Goal: Task Accomplishment & Management: Use online tool/utility

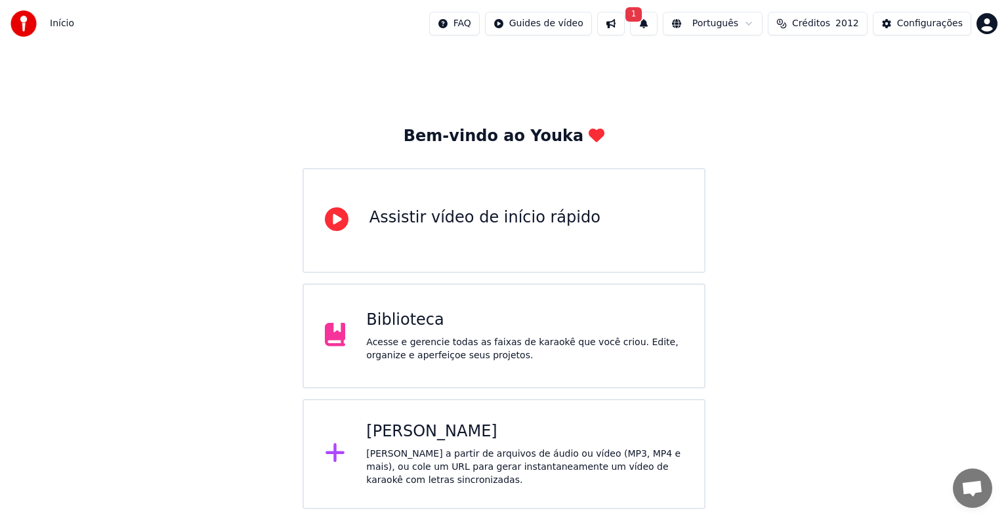
click at [450, 432] on div "[PERSON_NAME]" at bounding box center [524, 431] width 317 height 21
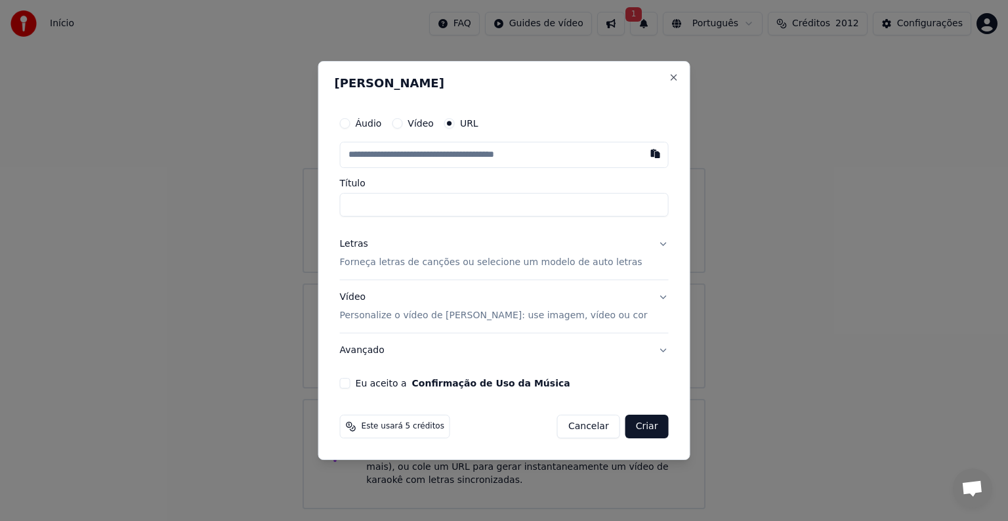
click at [428, 123] on label "Vídeo" at bounding box center [420, 123] width 26 height 9
click at [402, 123] on button "Vídeo" at bounding box center [397, 123] width 10 height 10
click at [410, 152] on div "Escolher arquivo" at bounding box center [389, 155] width 98 height 24
type input "**********"
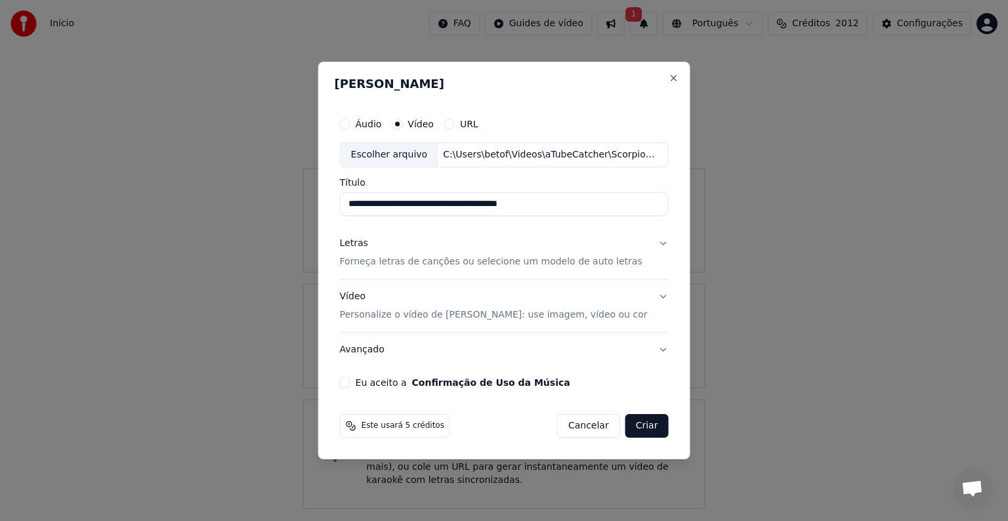
click at [409, 316] on p "Personalize o vídeo de [PERSON_NAME]: use imagem, vídeo ou cor" at bounding box center [494, 314] width 308 height 13
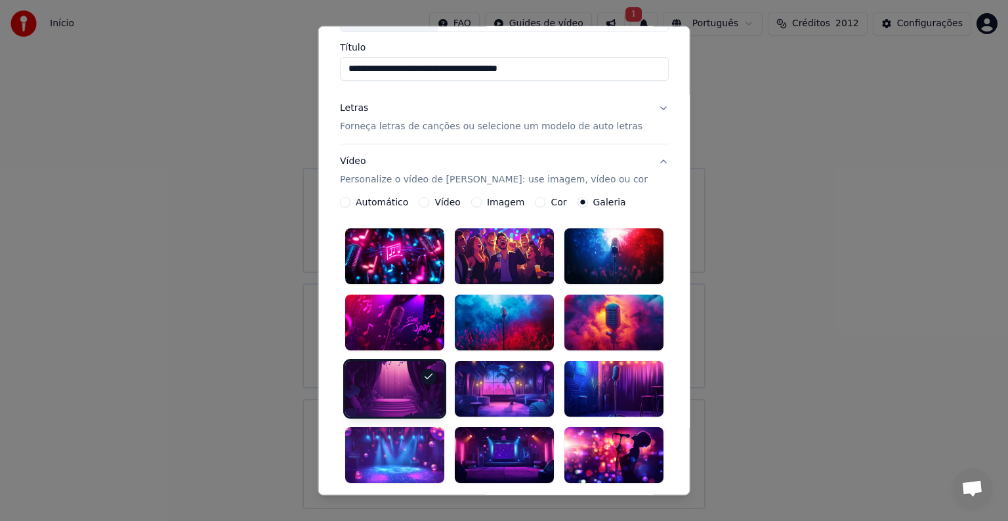
scroll to position [102, 0]
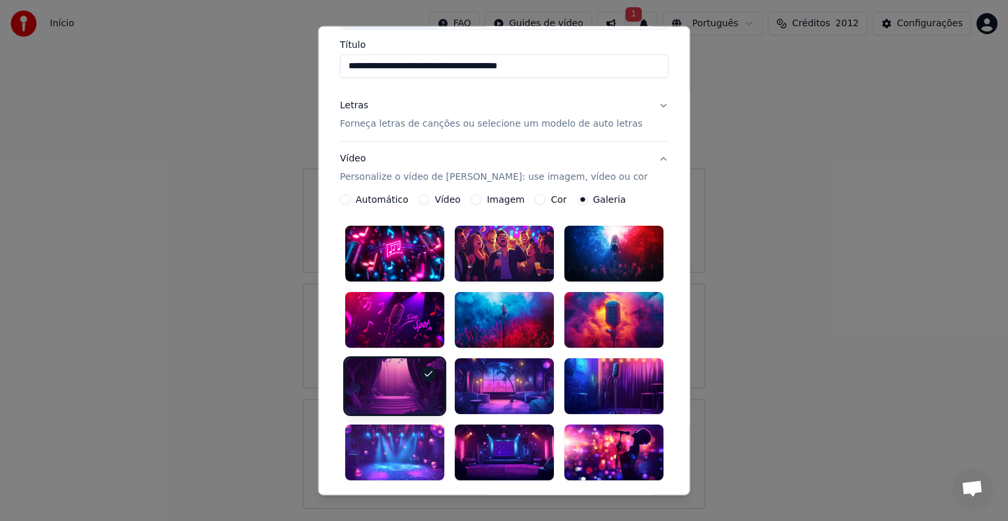
click at [391, 318] on div at bounding box center [394, 320] width 99 height 56
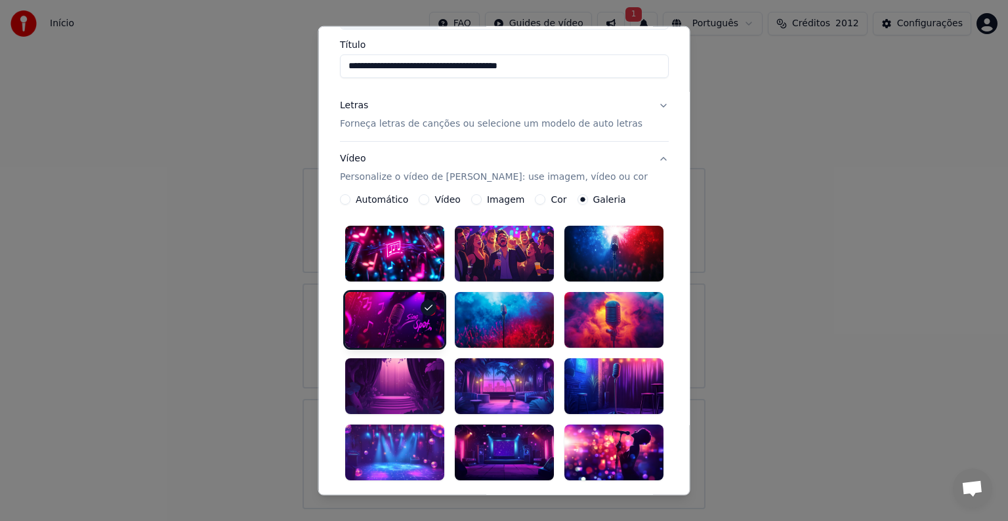
scroll to position [0, 0]
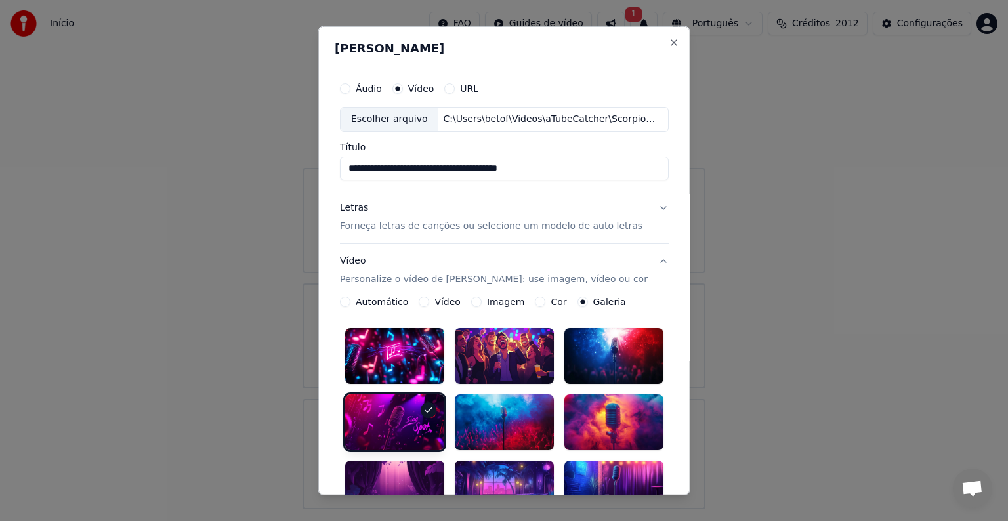
click at [423, 302] on button "Vídeo" at bounding box center [424, 302] width 10 height 10
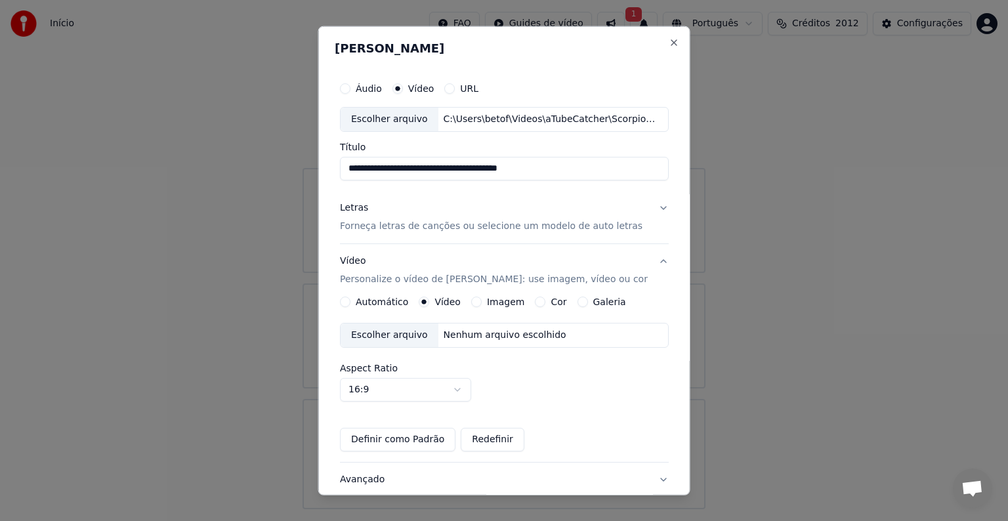
click at [399, 333] on div "Escolher arquivo" at bounding box center [389, 335] width 98 height 24
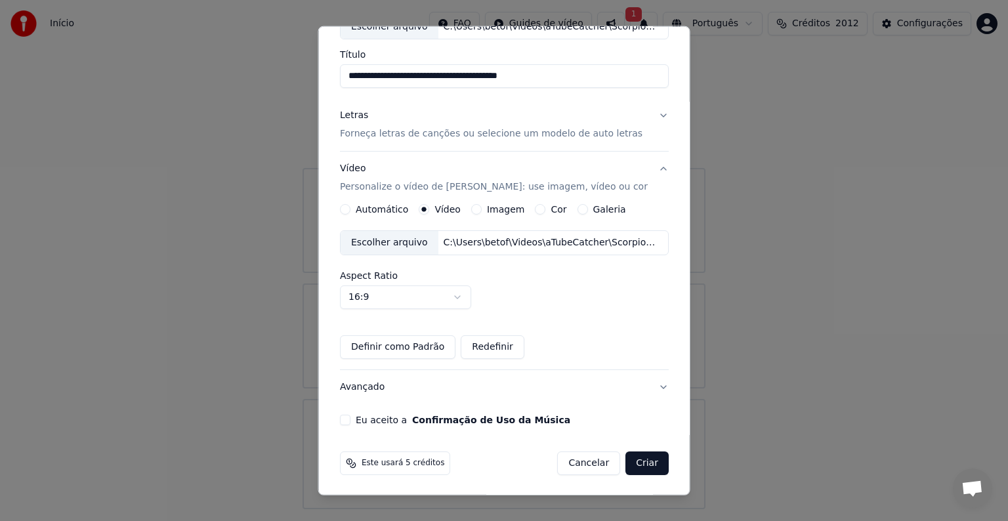
click at [367, 417] on label "Eu aceito a Confirmação de Uso da Música" at bounding box center [463, 419] width 215 height 9
click at [350, 417] on button "Eu aceito a Confirmação de Uso da Música" at bounding box center [345, 420] width 10 height 10
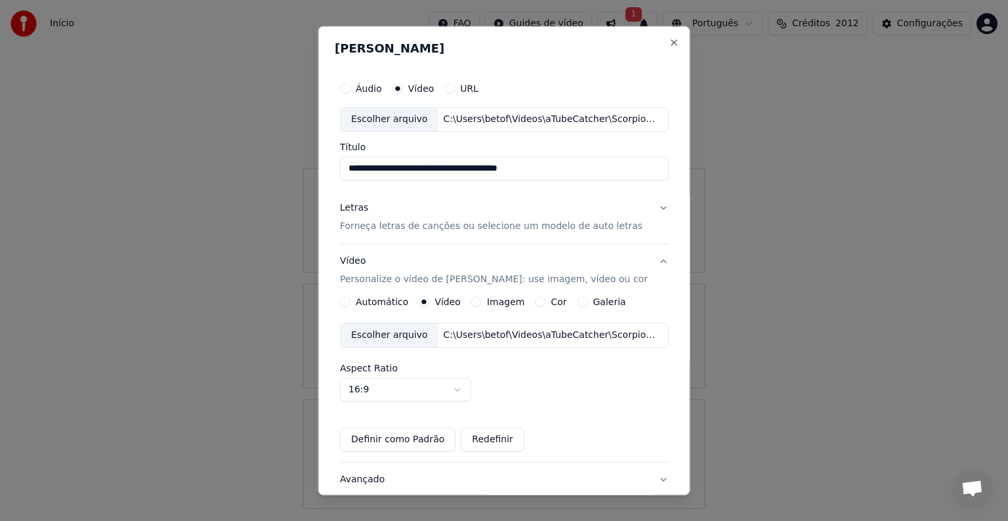
click at [355, 229] on p "Forneça letras de canções ou selecione um modelo de auto letras" at bounding box center [491, 226] width 302 height 13
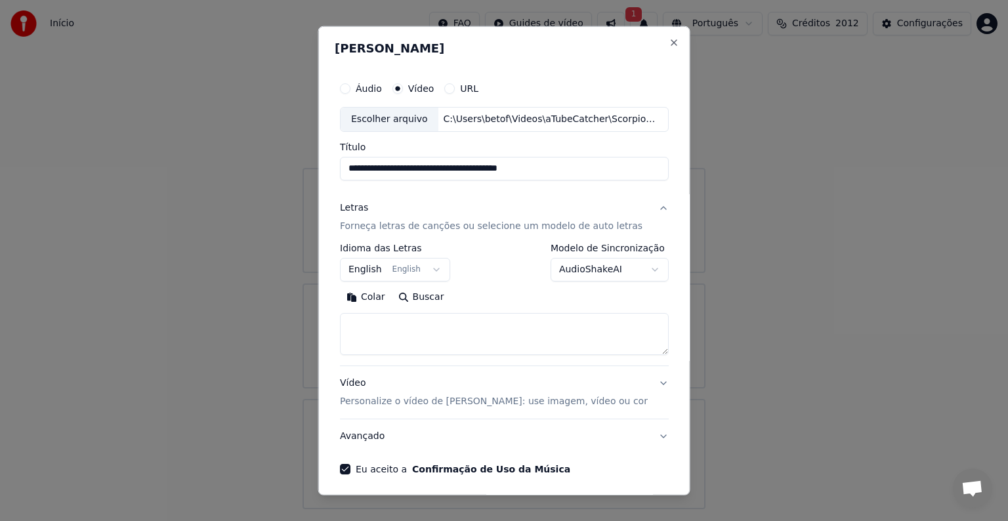
click at [375, 319] on textarea at bounding box center [504, 334] width 329 height 42
paste textarea "**********"
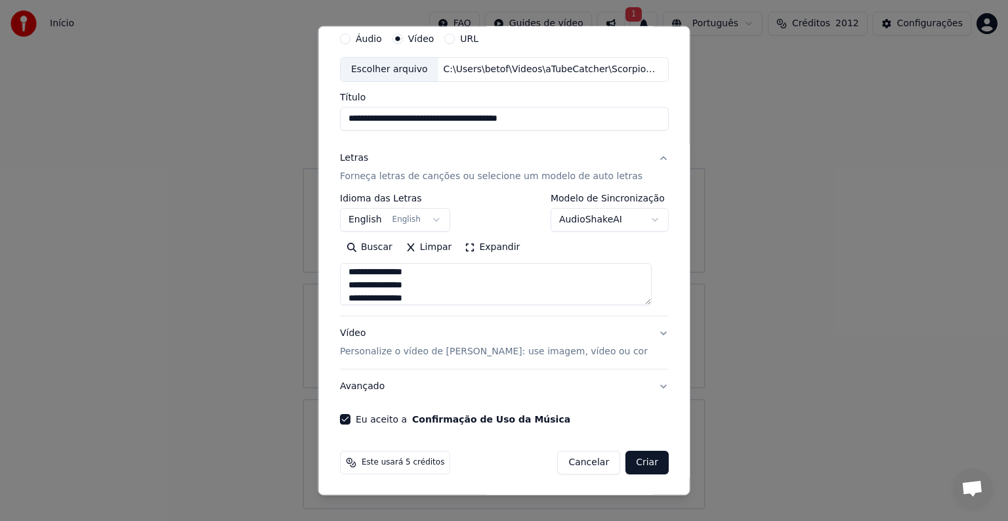
type textarea "**********"
click at [629, 459] on button "Criar" at bounding box center [646, 463] width 43 height 24
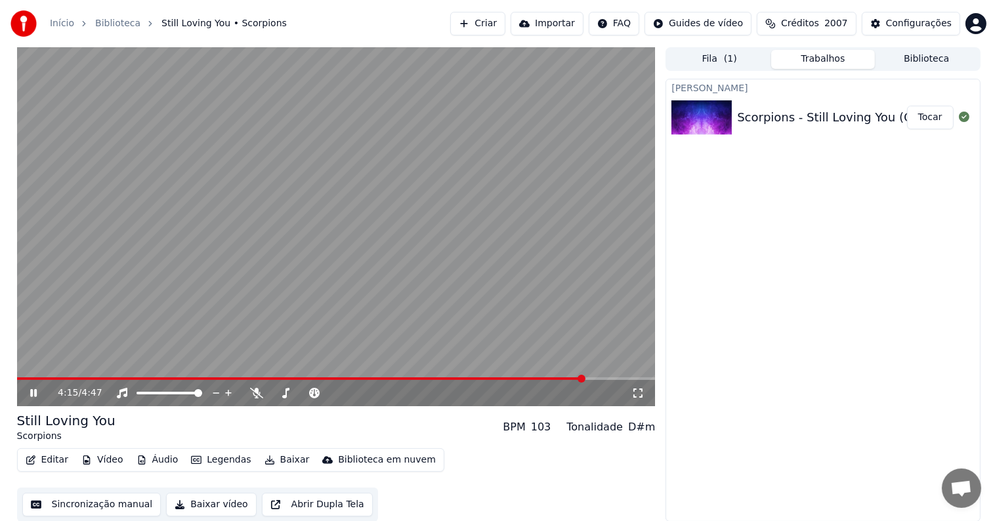
click at [451, 252] on video at bounding box center [336, 226] width 638 height 359
click at [302, 167] on video at bounding box center [336, 226] width 638 height 359
click at [503, 26] on button "Criar" at bounding box center [477, 24] width 55 height 24
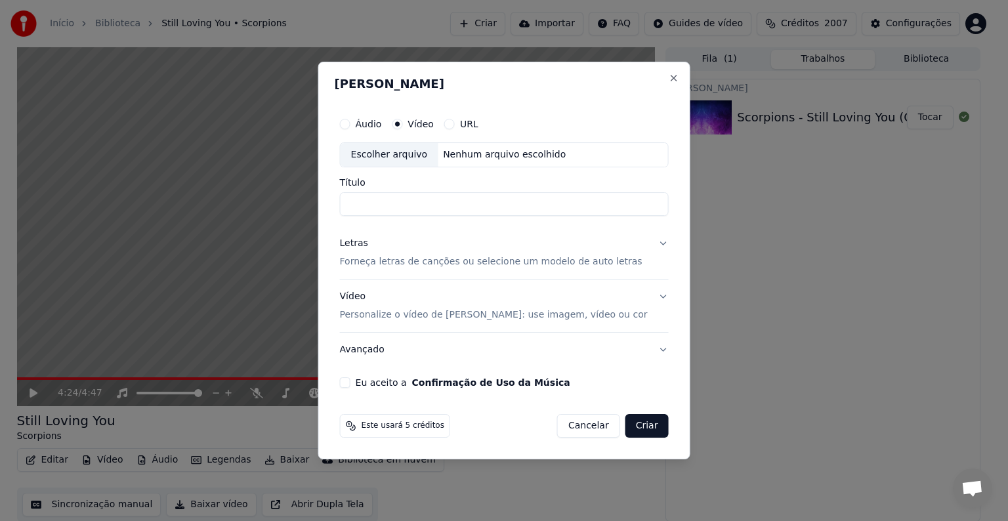
click at [403, 151] on div "Escolher arquivo" at bounding box center [389, 155] width 98 height 24
click at [572, 208] on input "**********" at bounding box center [504, 204] width 329 height 24
type input "**********"
click at [382, 262] on p "Forneça letras de canções ou selecione um modelo de auto letras" at bounding box center [491, 261] width 302 height 13
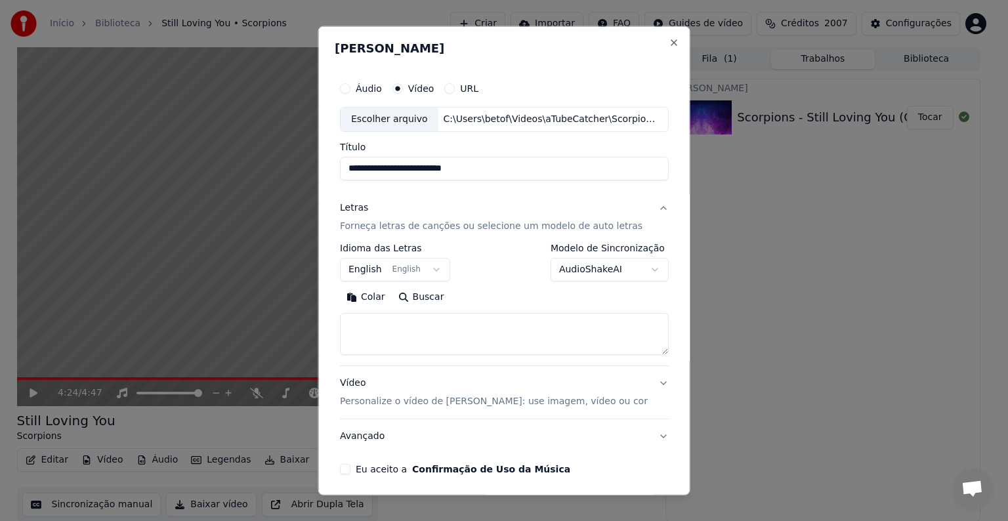
click at [375, 295] on button "Colar" at bounding box center [366, 297] width 52 height 21
click at [360, 401] on p "Personalize o vídeo de [PERSON_NAME]: use imagem, vídeo ou cor" at bounding box center [494, 401] width 308 height 13
type textarea "**********"
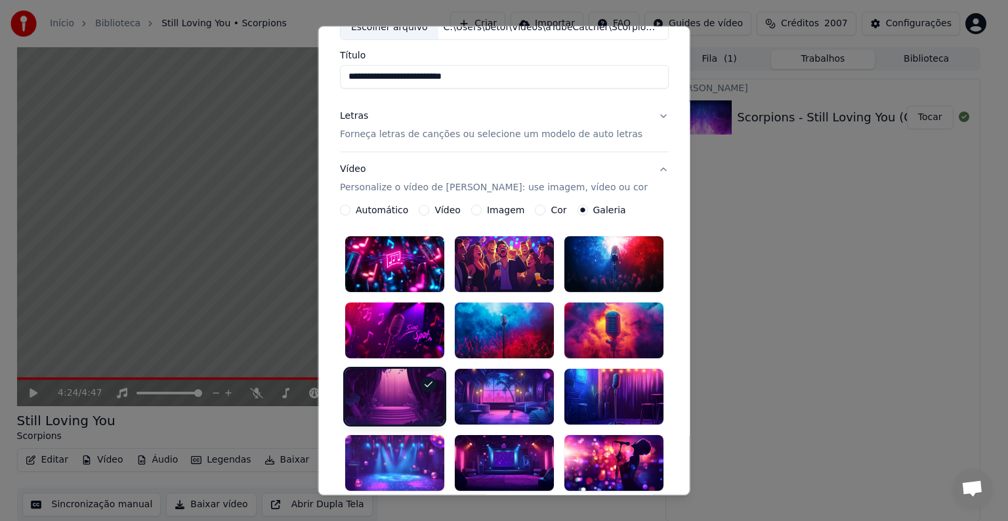
scroll to position [89, 0]
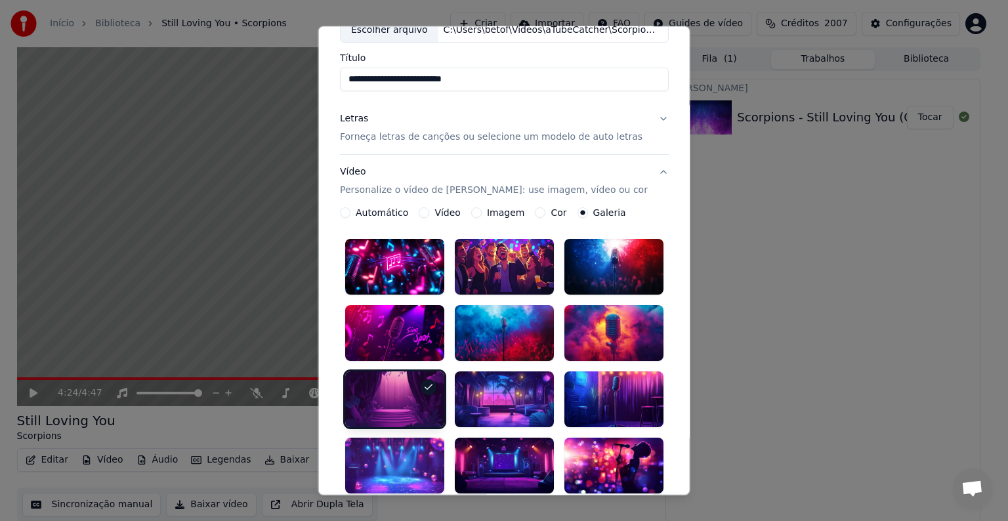
click at [388, 319] on div at bounding box center [394, 333] width 99 height 56
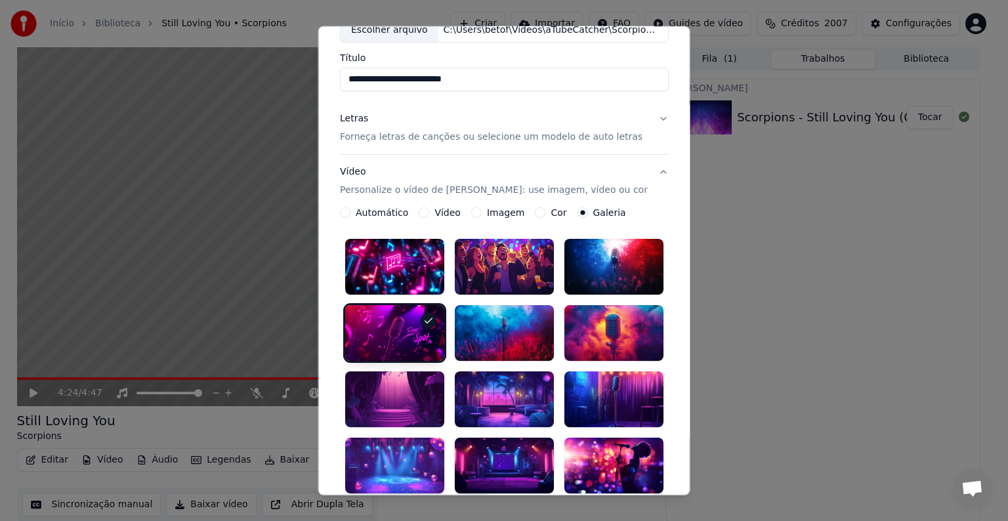
click at [388, 319] on div at bounding box center [394, 333] width 99 height 56
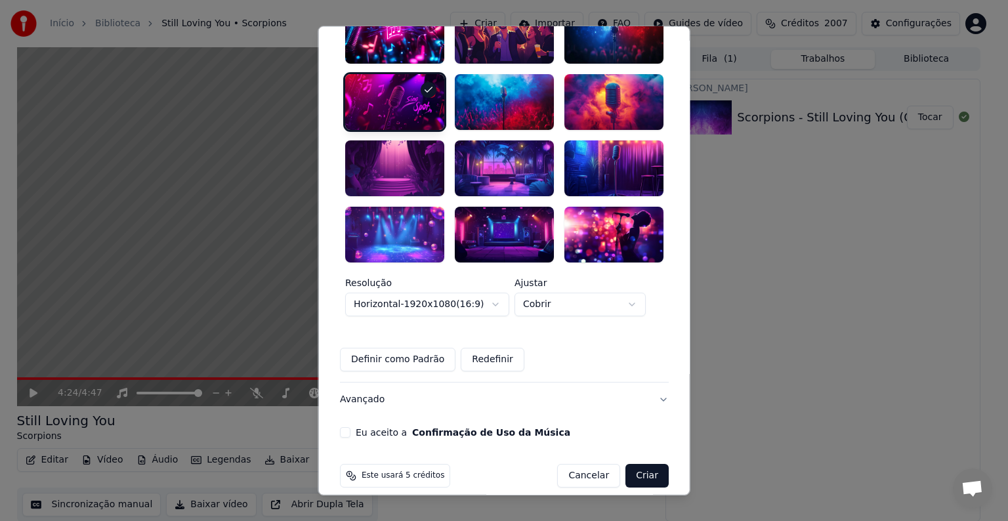
click at [364, 387] on button "Avançado" at bounding box center [504, 399] width 329 height 34
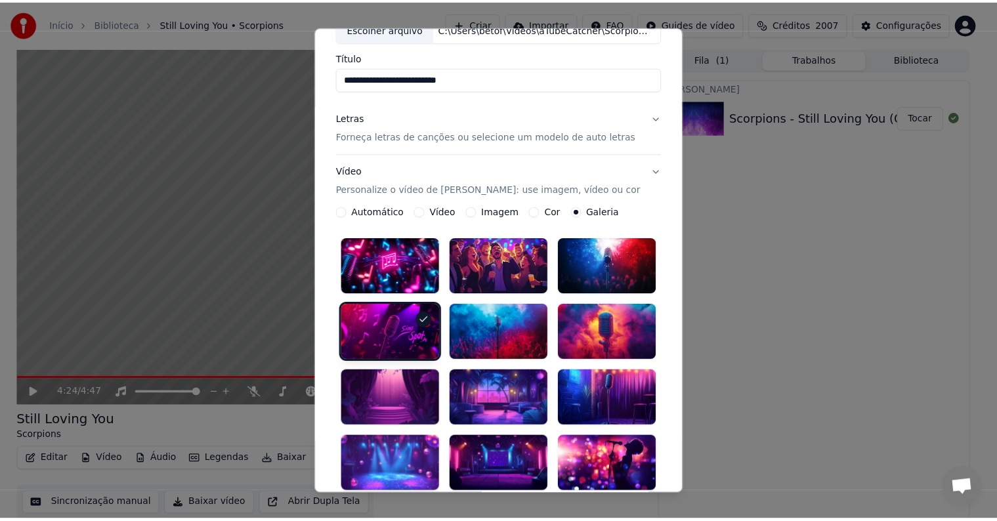
scroll to position [0, 0]
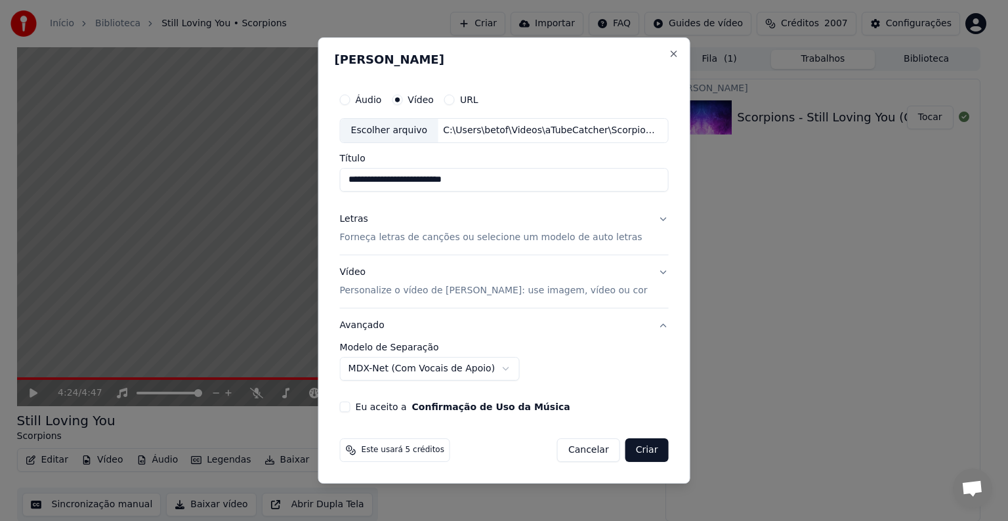
click at [350, 405] on button "Eu aceito a Confirmação de Uso da Música" at bounding box center [345, 407] width 10 height 10
click at [635, 451] on button "Criar" at bounding box center [646, 450] width 43 height 24
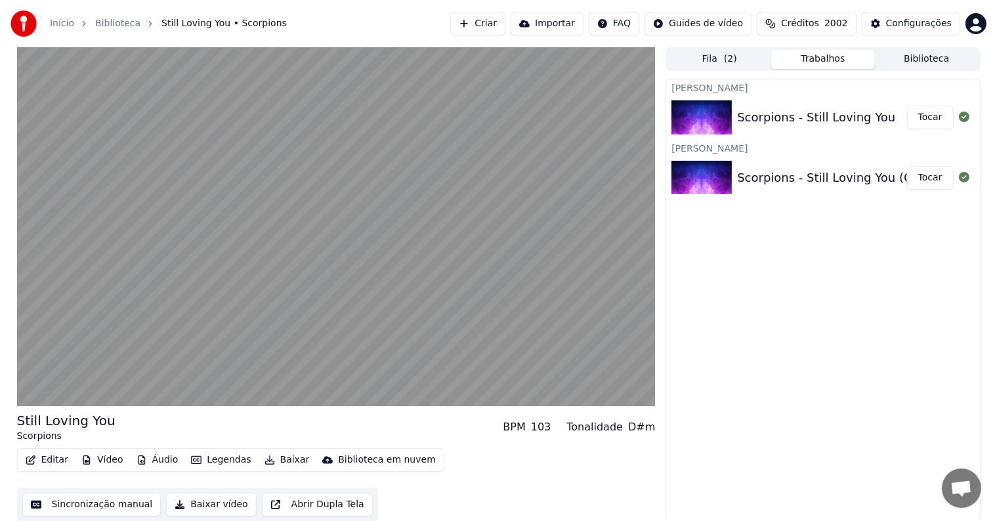
click at [924, 115] on button "Tocar" at bounding box center [930, 118] width 47 height 24
click at [934, 178] on button "Tocar" at bounding box center [930, 178] width 47 height 24
click at [922, 115] on button "Tocar" at bounding box center [930, 118] width 47 height 24
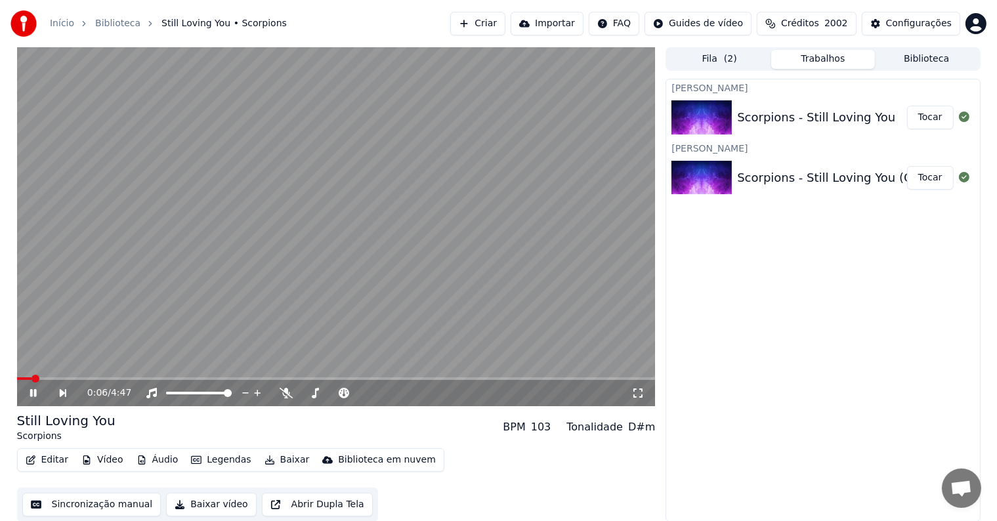
click at [47, 378] on span at bounding box center [336, 378] width 638 height 3
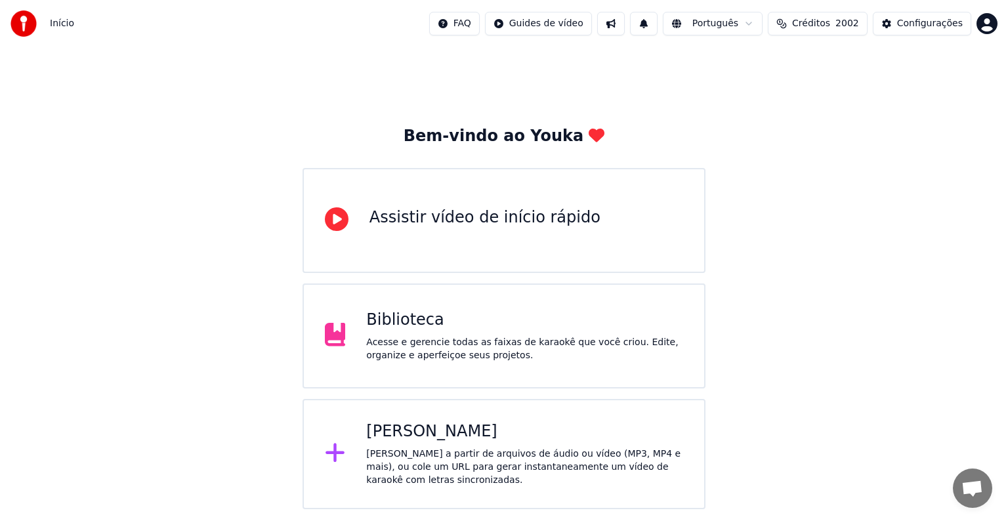
click at [405, 318] on div "Biblioteca" at bounding box center [524, 320] width 317 height 21
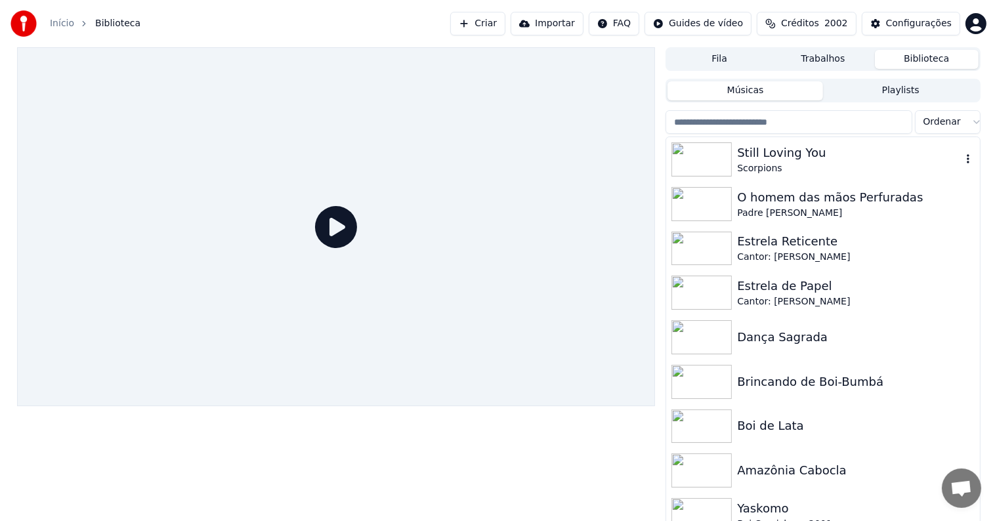
click at [697, 160] on img at bounding box center [701, 159] width 60 height 34
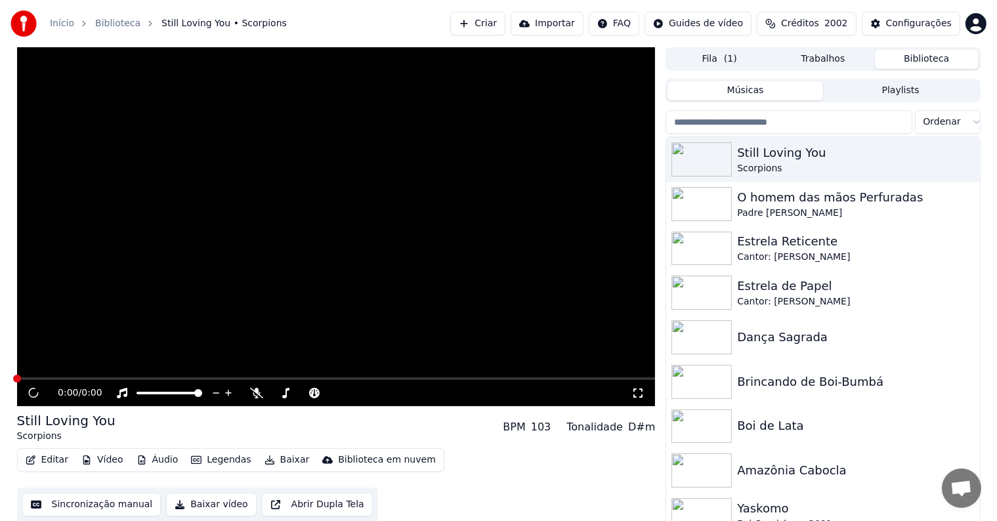
click at [240, 307] on video at bounding box center [336, 226] width 638 height 359
click at [31, 391] on icon at bounding box center [33, 393] width 7 height 8
click at [491, 29] on button "Criar" at bounding box center [477, 24] width 55 height 24
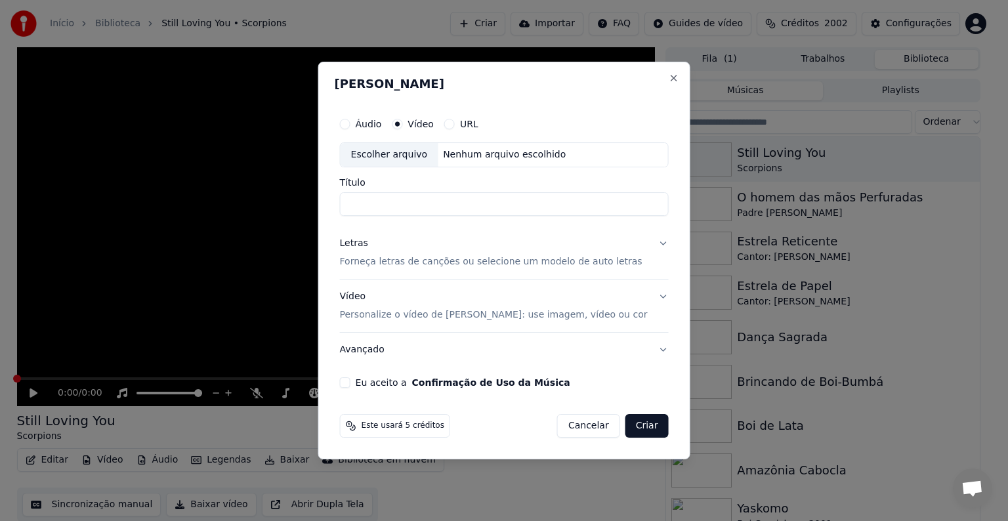
click at [417, 155] on div "Escolher arquivo" at bounding box center [389, 155] width 98 height 24
click at [577, 209] on input "**********" at bounding box center [504, 204] width 329 height 24
type input "**********"
click at [362, 262] on p "Forneça letras de canções ou selecione um modelo de auto letras" at bounding box center [491, 261] width 302 height 13
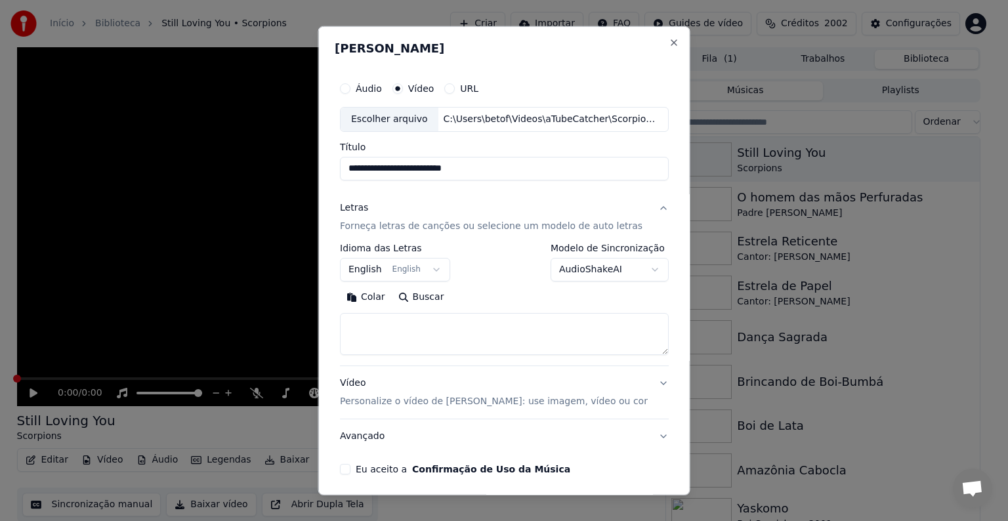
click at [368, 299] on button "Colar" at bounding box center [366, 297] width 52 height 21
click at [381, 402] on p "Personalize o vídeo de [PERSON_NAME]: use imagem, vídeo ou cor" at bounding box center [494, 401] width 308 height 13
type textarea "**********"
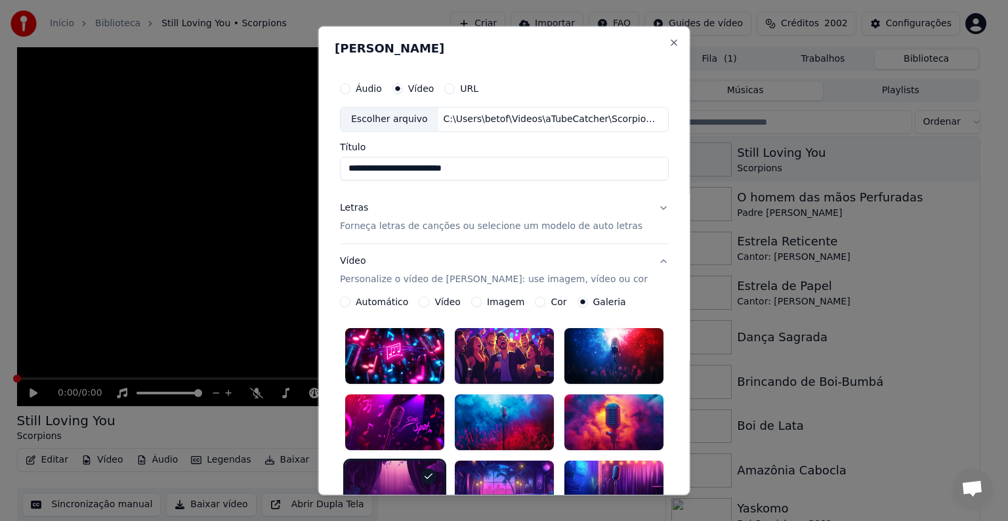
click at [381, 402] on div at bounding box center [394, 422] width 99 height 56
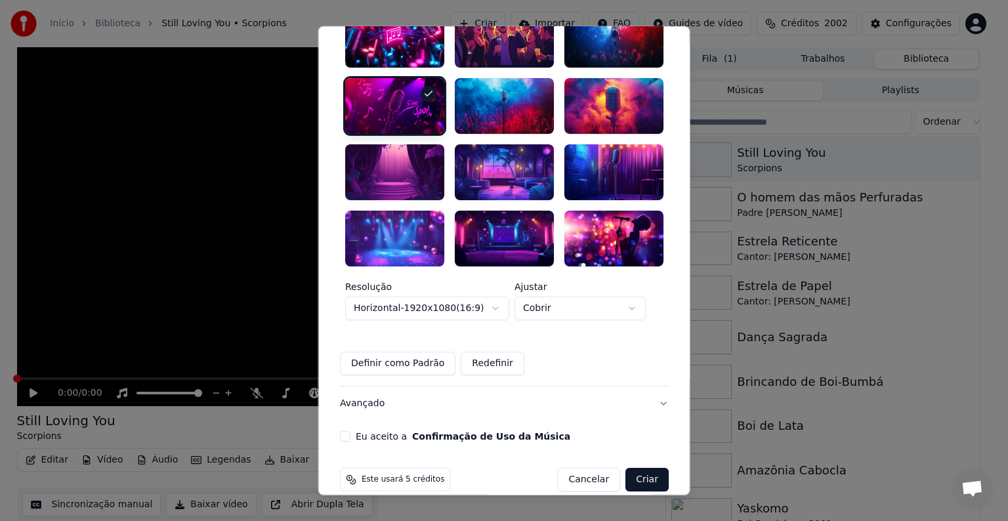
scroll to position [320, 0]
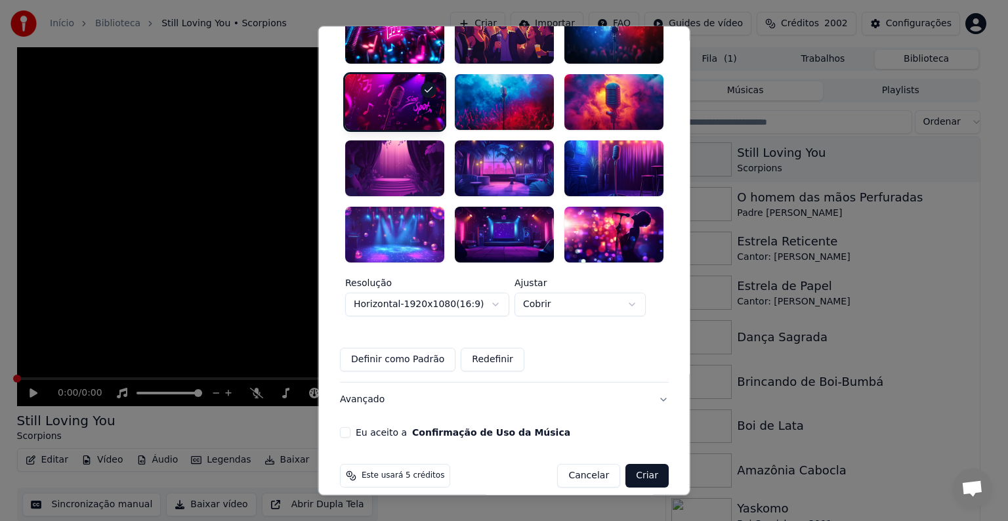
click at [379, 350] on button "Definir como Padrão" at bounding box center [397, 359] width 115 height 24
click at [348, 426] on button "Eu aceito a Confirmação de Uso da Música" at bounding box center [345, 431] width 10 height 10
click at [639, 463] on button "Criar" at bounding box center [646, 475] width 43 height 24
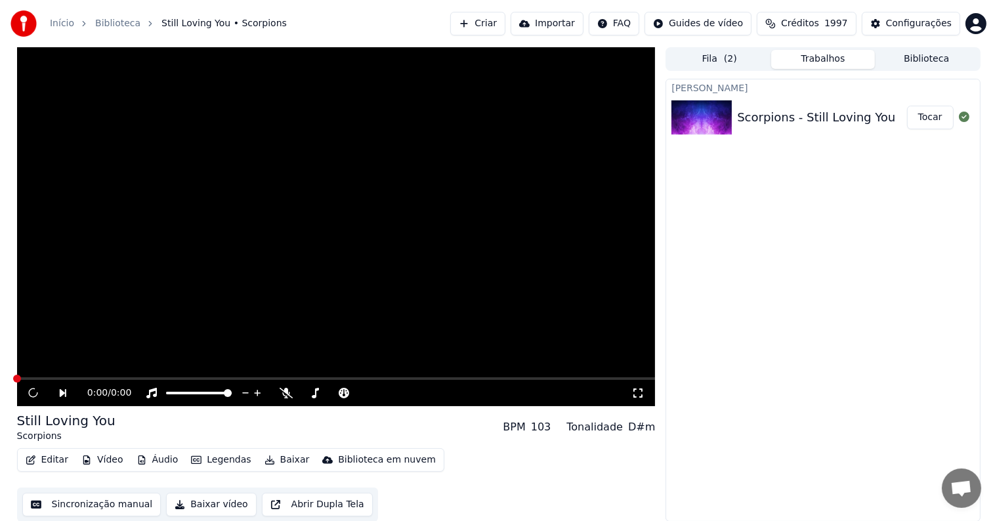
click at [925, 117] on button "Tocar" at bounding box center [930, 118] width 47 height 24
click at [924, 115] on button "Tocar" at bounding box center [930, 118] width 47 height 24
click at [384, 270] on video at bounding box center [336, 226] width 638 height 359
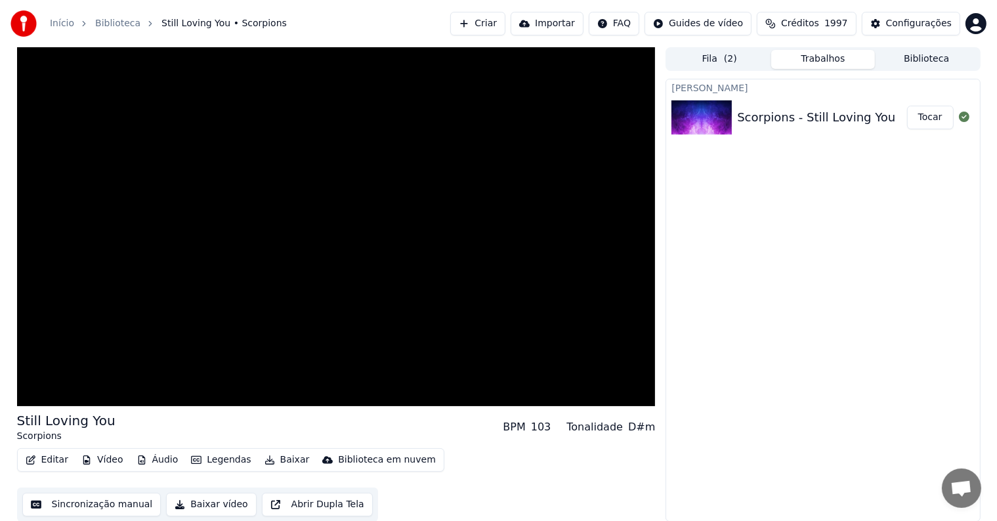
click at [42, 459] on button "Editar" at bounding box center [46, 460] width 53 height 18
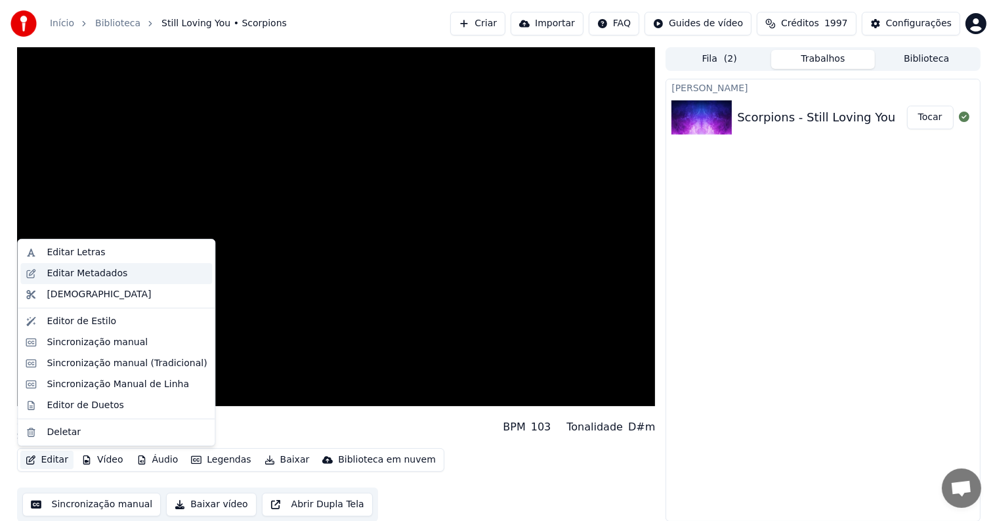
click at [75, 274] on div "Editar Metadados" at bounding box center [87, 273] width 81 height 13
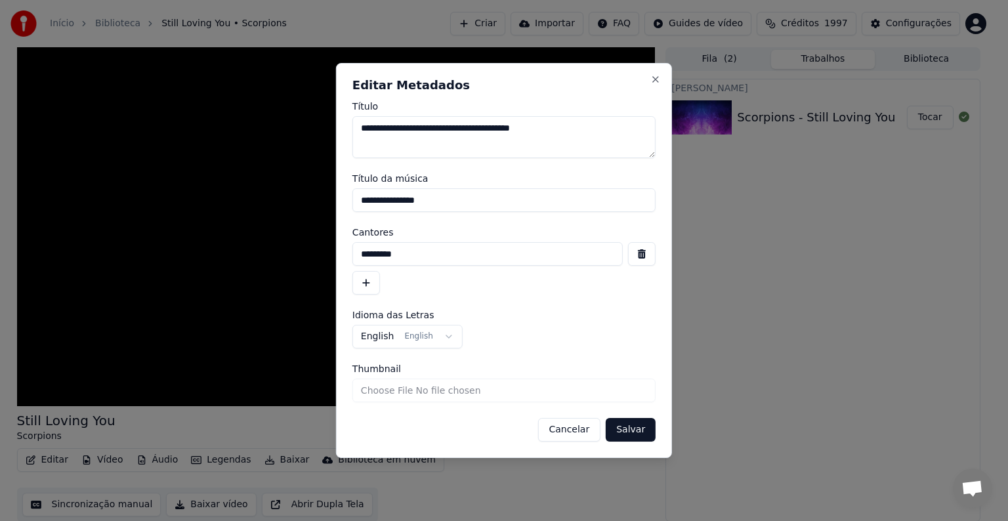
click at [577, 432] on button "Cancelar" at bounding box center [568, 430] width 63 height 24
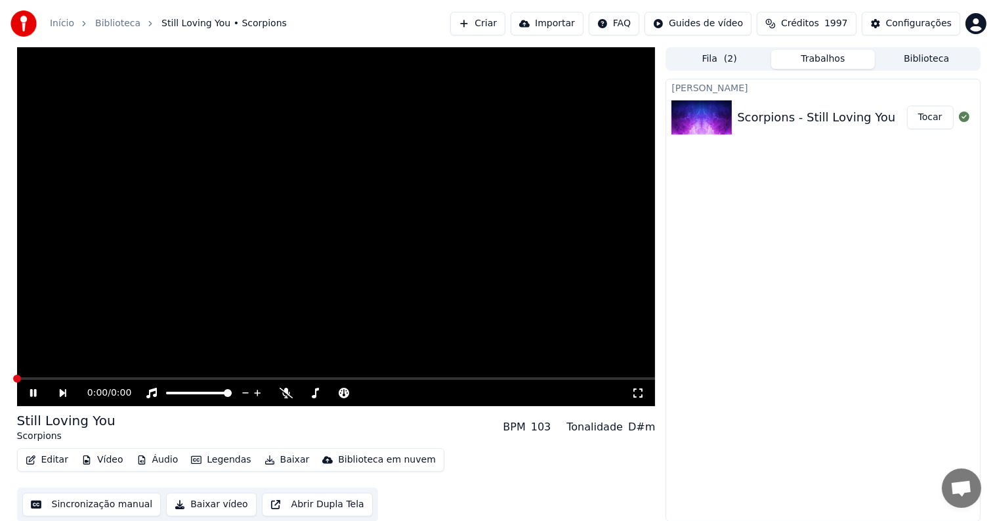
click at [91, 505] on button "Sincronização manual" at bounding box center [91, 505] width 139 height 24
click at [901, 58] on button "Biblioteca" at bounding box center [927, 59] width 104 height 19
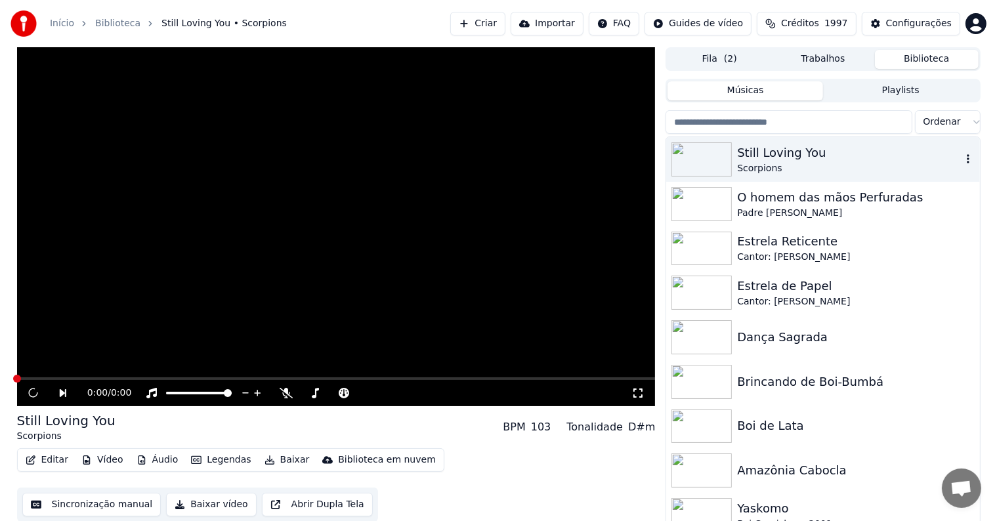
click at [966, 160] on icon "button" at bounding box center [967, 158] width 3 height 9
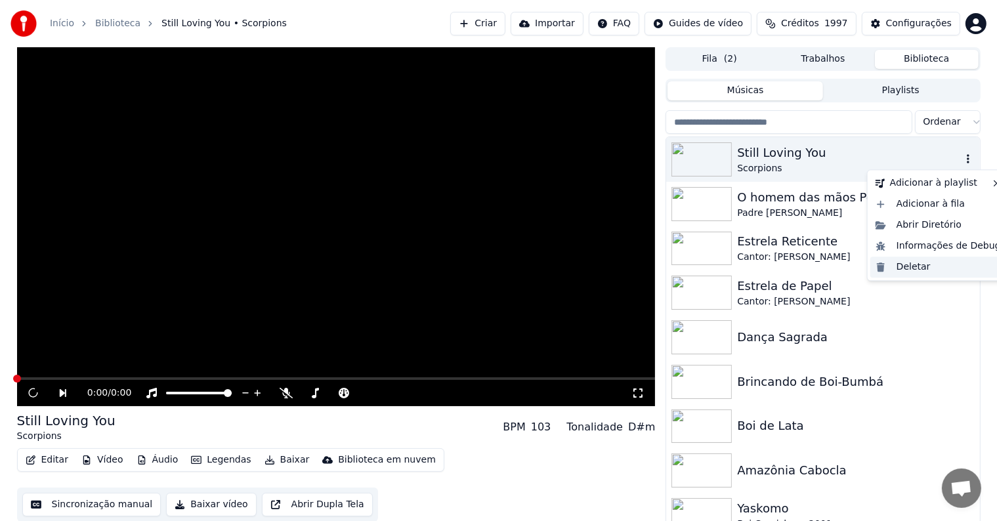
click at [903, 265] on div "Deletar" at bounding box center [938, 267] width 136 height 21
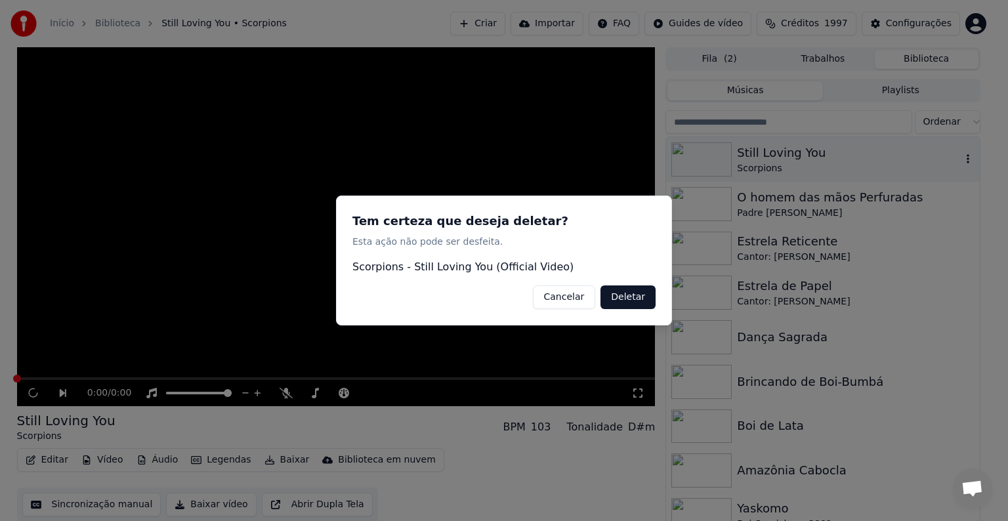
click at [627, 295] on button "Deletar" at bounding box center [627, 297] width 55 height 24
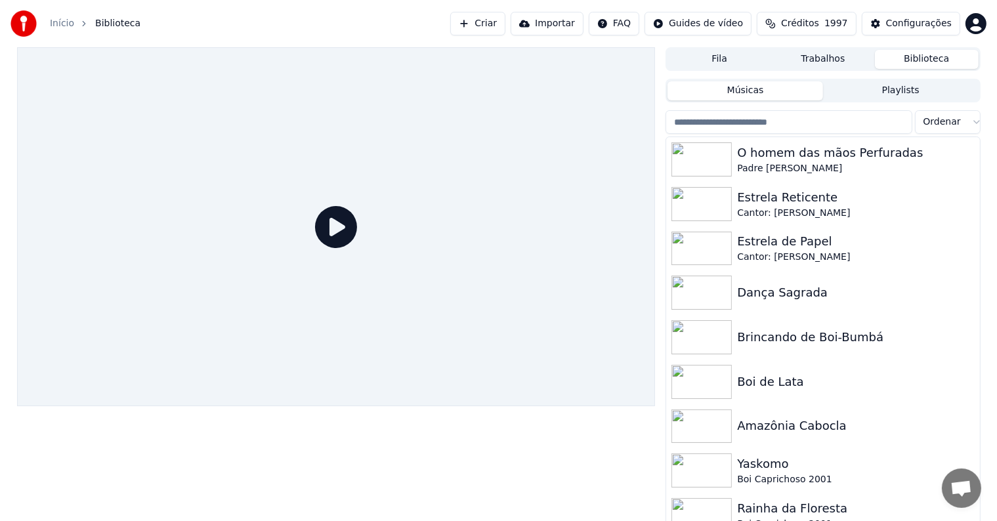
click at [700, 55] on button "Fila" at bounding box center [719, 59] width 104 height 19
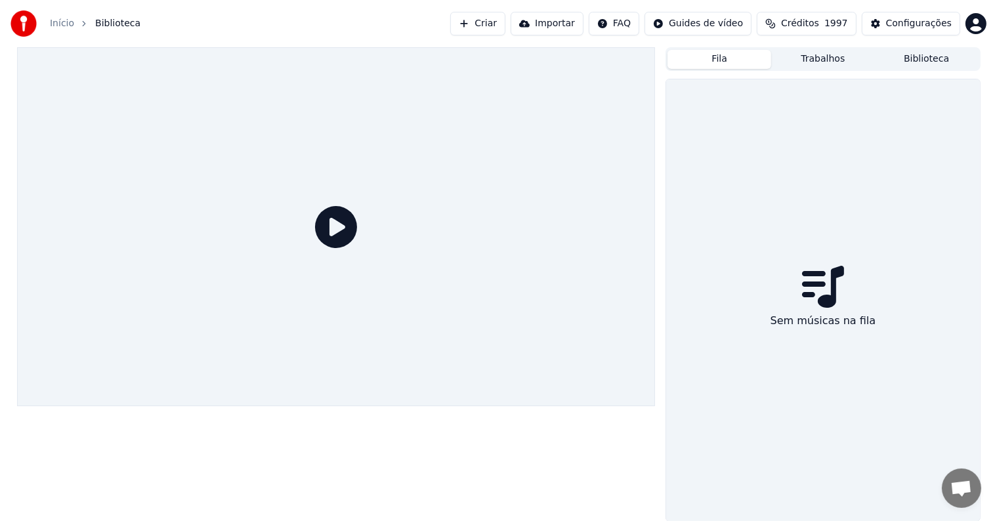
click at [801, 60] on button "Trabalhos" at bounding box center [823, 59] width 104 height 19
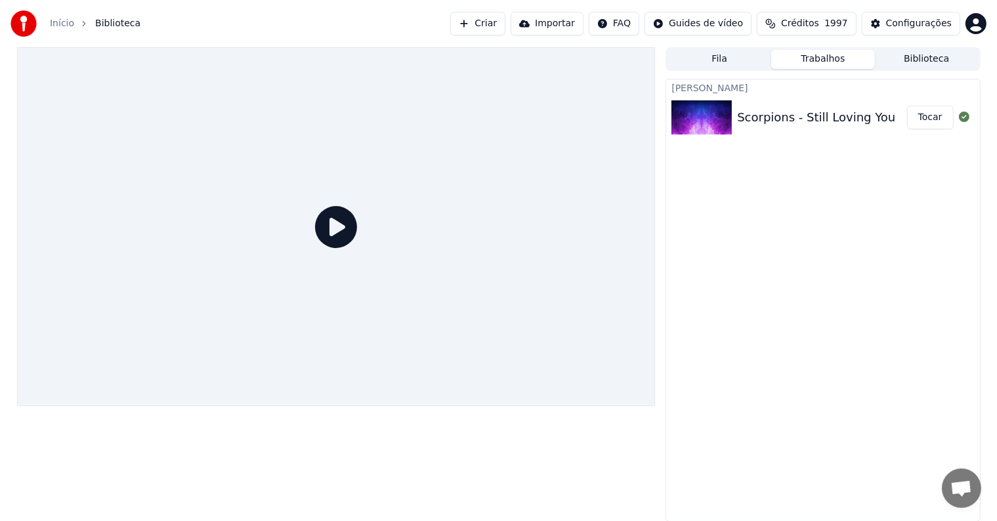
click at [934, 123] on button "Tocar" at bounding box center [930, 118] width 47 height 24
click at [714, 115] on img at bounding box center [701, 117] width 60 height 34
click at [867, 202] on div "Criar Karaokê Scorpions - Still Loving You Tocar" at bounding box center [822, 300] width 314 height 443
click at [904, 63] on button "Biblioteca" at bounding box center [927, 59] width 104 height 19
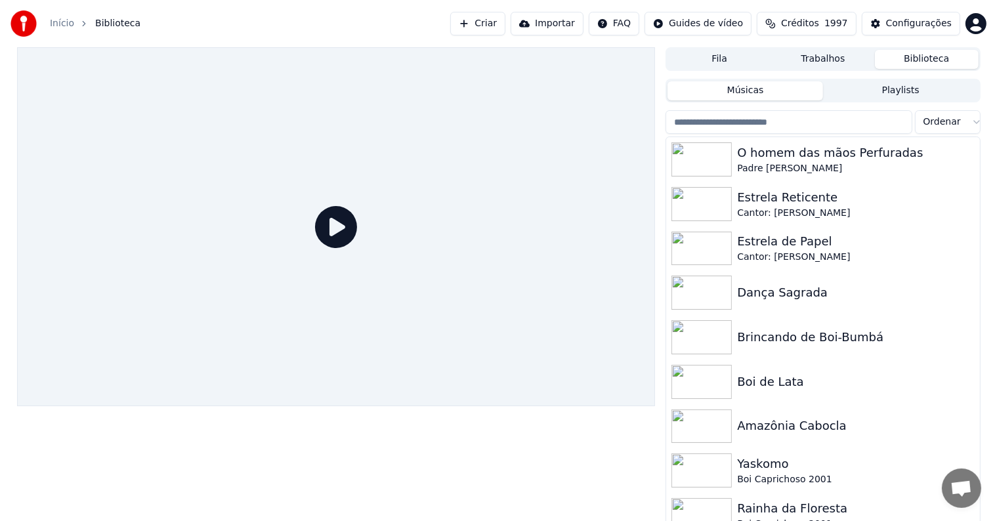
click at [495, 18] on button "Criar" at bounding box center [477, 24] width 55 height 24
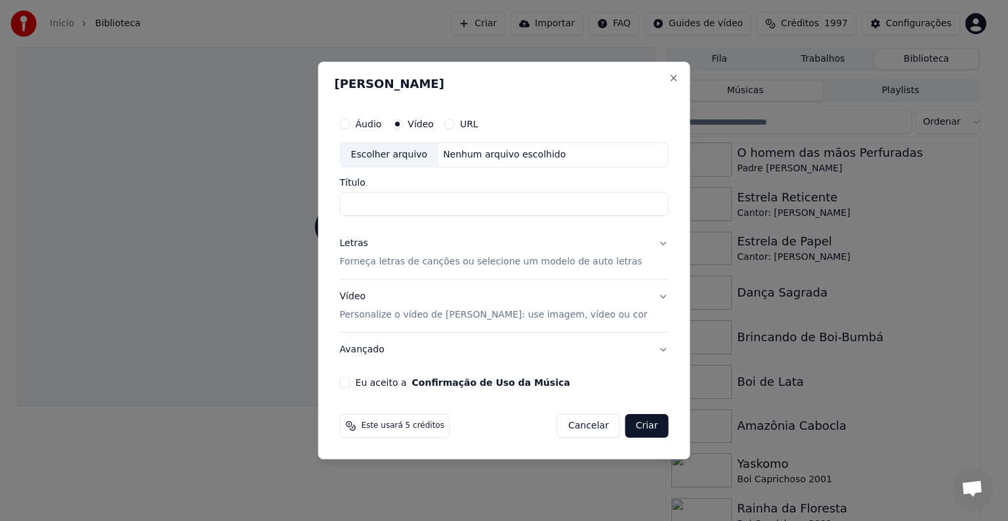
click at [409, 161] on div "Escolher arquivo" at bounding box center [389, 155] width 98 height 24
click at [547, 205] on input "**********" at bounding box center [504, 204] width 329 height 24
click at [395, 205] on input "**********" at bounding box center [504, 204] width 329 height 24
type input "**********"
click at [373, 260] on p "Forneça letras de canções ou selecione um modelo de auto letras" at bounding box center [491, 261] width 302 height 13
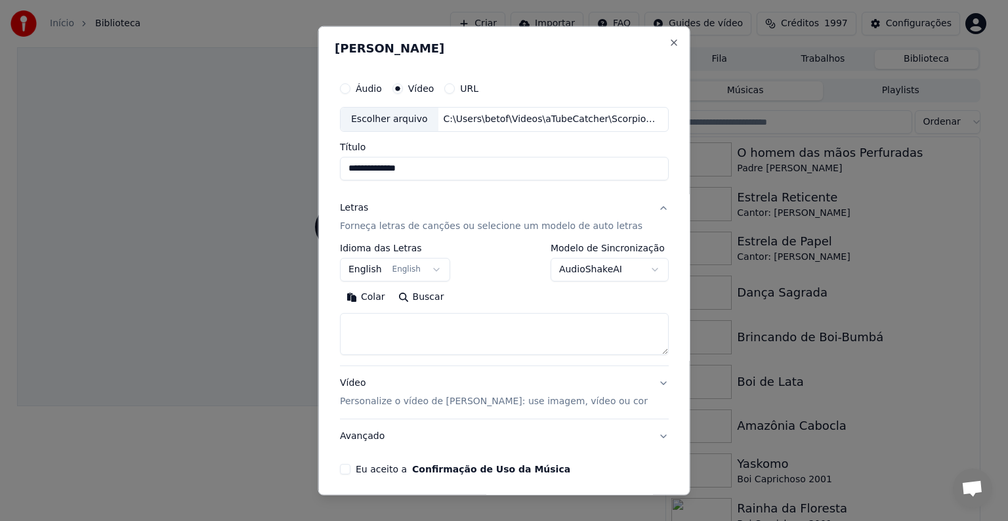
click at [372, 297] on button "Colar" at bounding box center [366, 297] width 52 height 21
click at [350, 468] on button "Eu aceito a Confirmação de Uso da Música" at bounding box center [345, 469] width 10 height 10
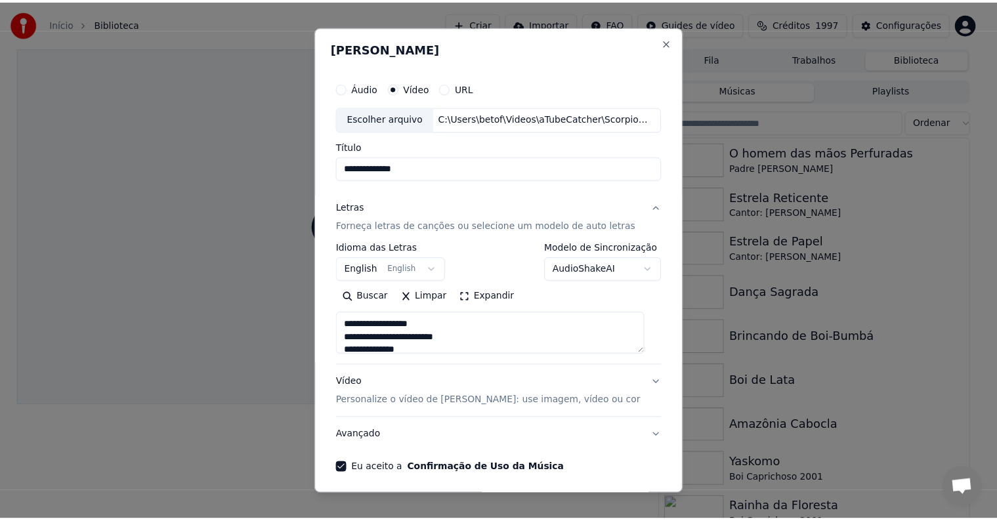
scroll to position [50, 0]
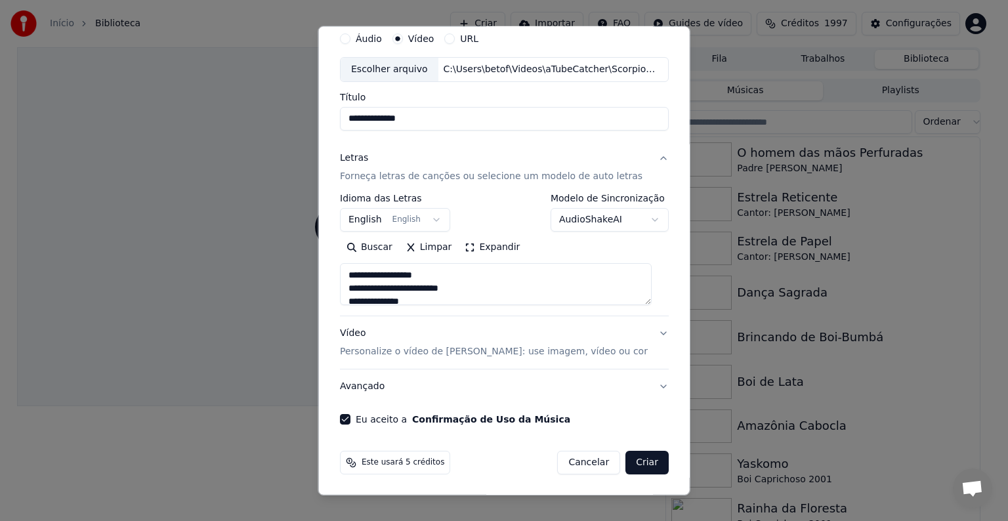
click at [634, 461] on button "Criar" at bounding box center [646, 463] width 43 height 24
type textarea "**********"
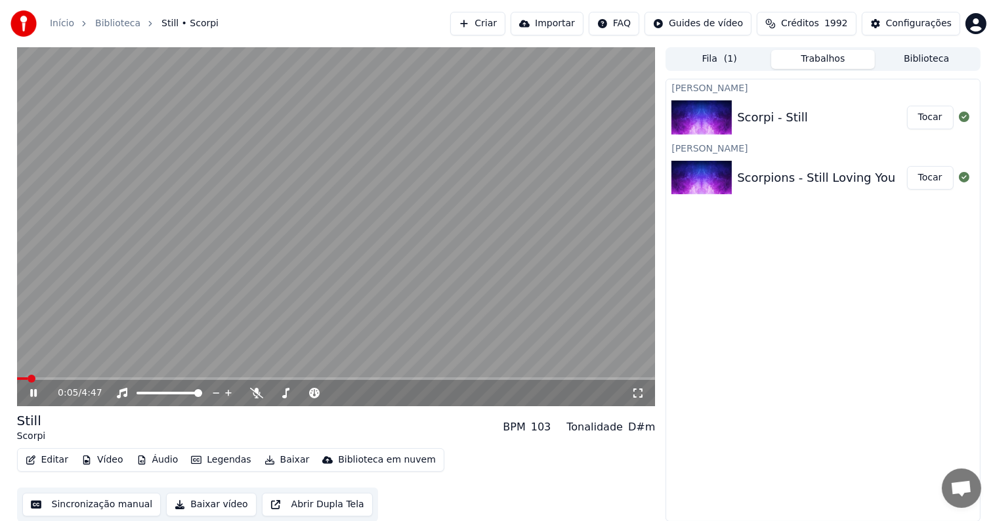
click at [528, 241] on video at bounding box center [336, 226] width 638 height 359
click at [115, 318] on video at bounding box center [336, 226] width 638 height 359
